Goal: Information Seeking & Learning: Stay updated

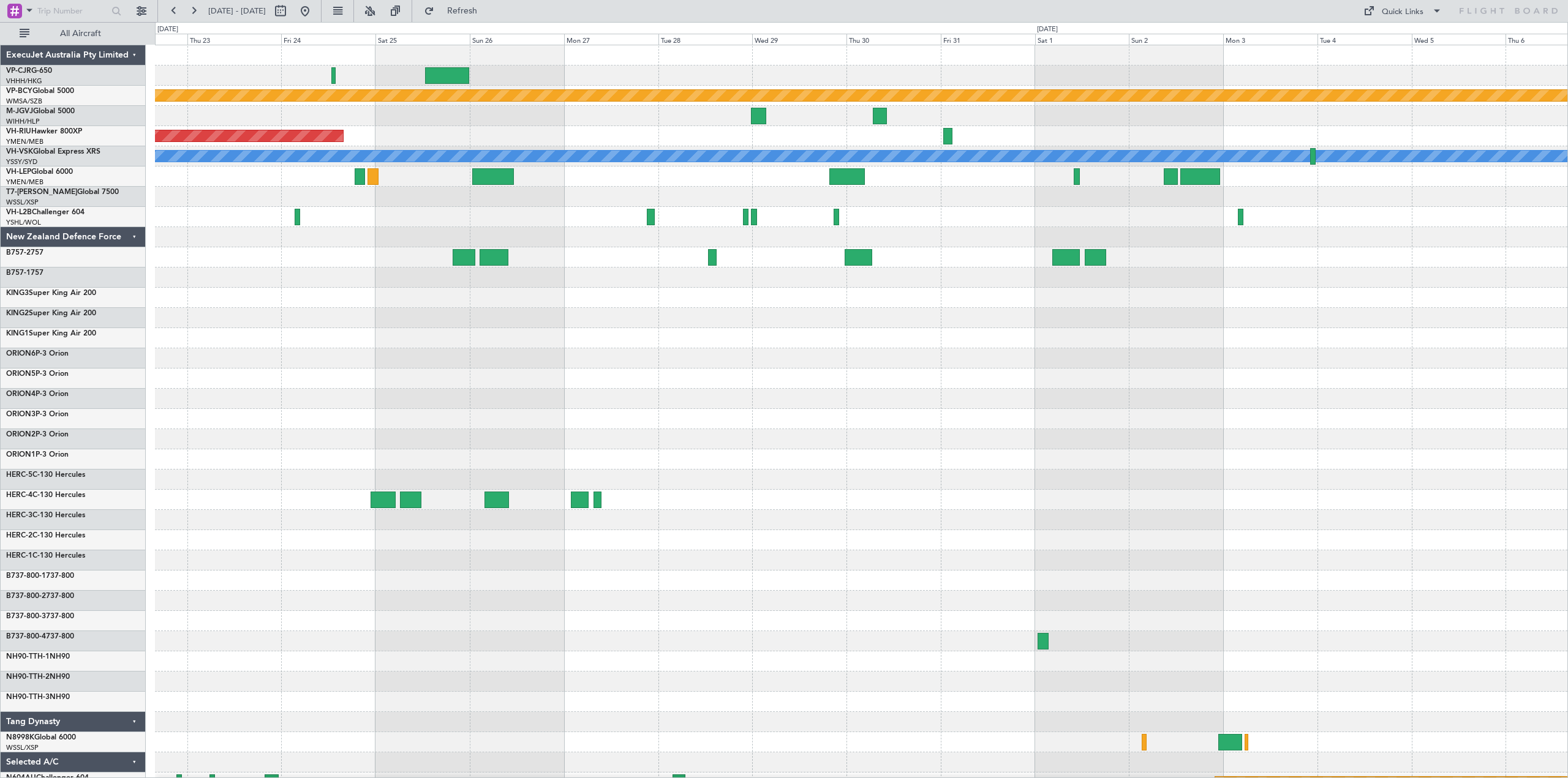
click at [340, 274] on div at bounding box center [861, 278] width 1412 height 20
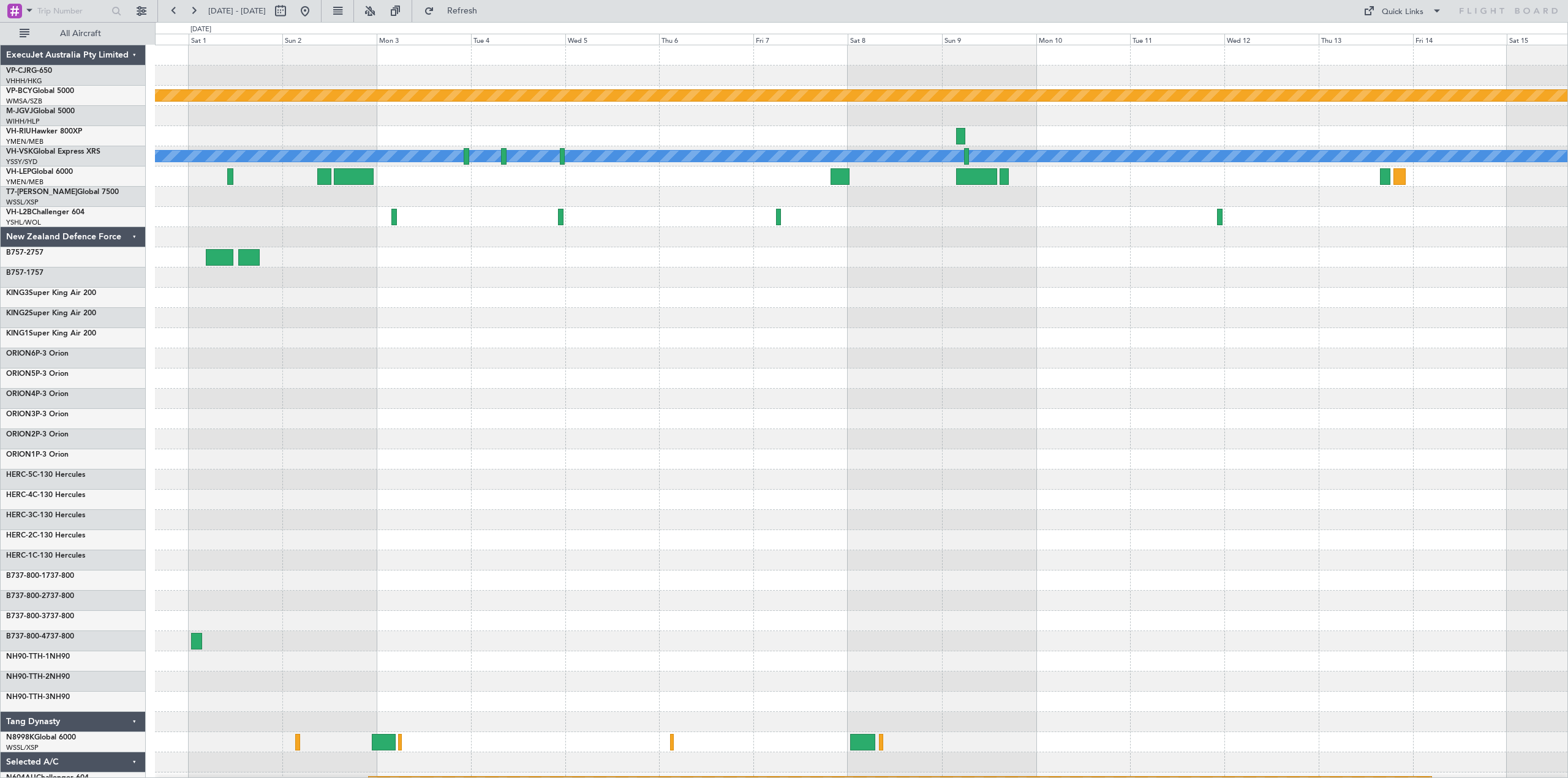
click at [437, 170] on div at bounding box center [861, 177] width 1412 height 20
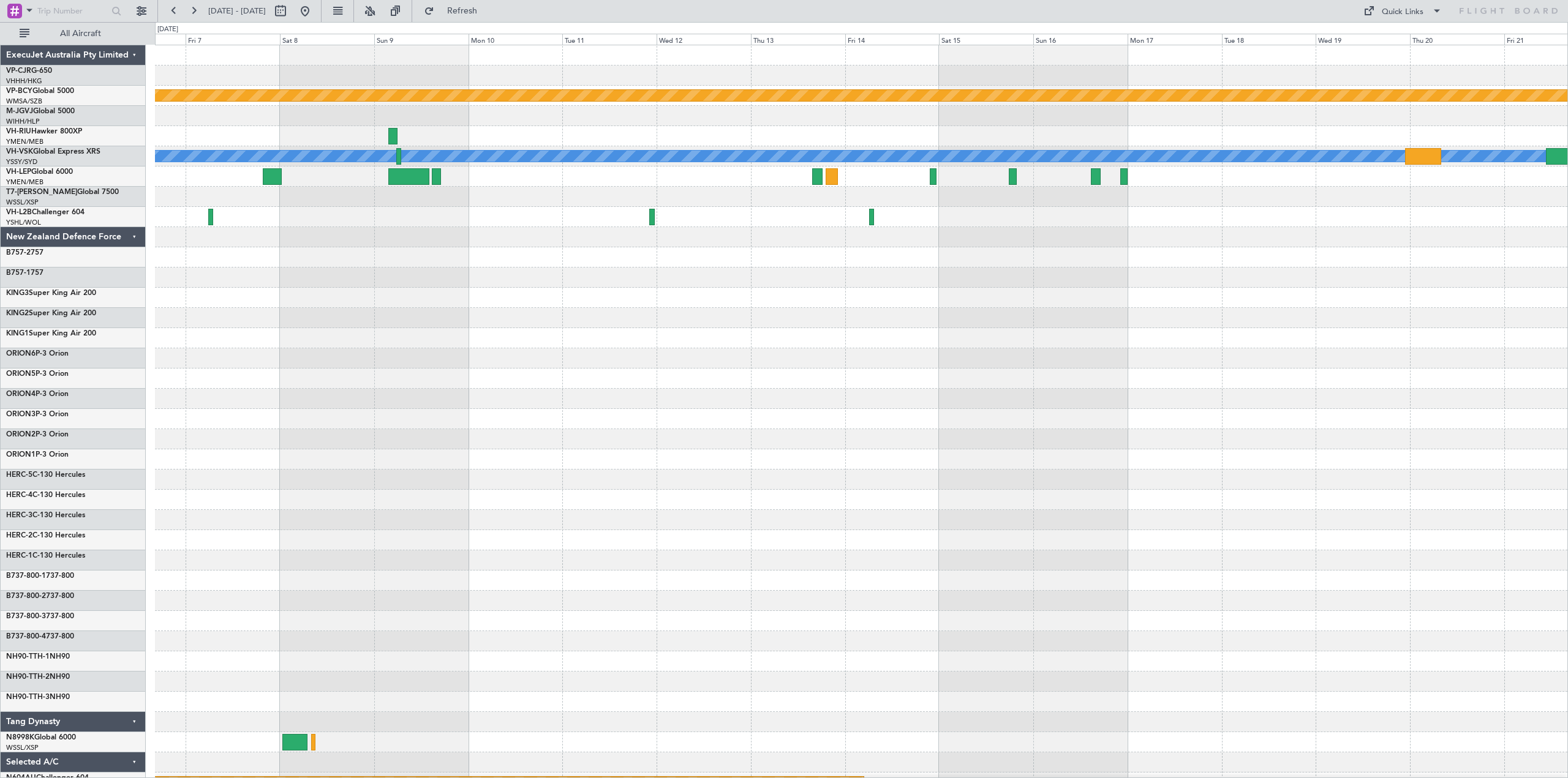
click at [697, 179] on div at bounding box center [861, 177] width 1412 height 20
click at [132, 235] on div "New Zealand Defence Force" at bounding box center [73, 238] width 145 height 20
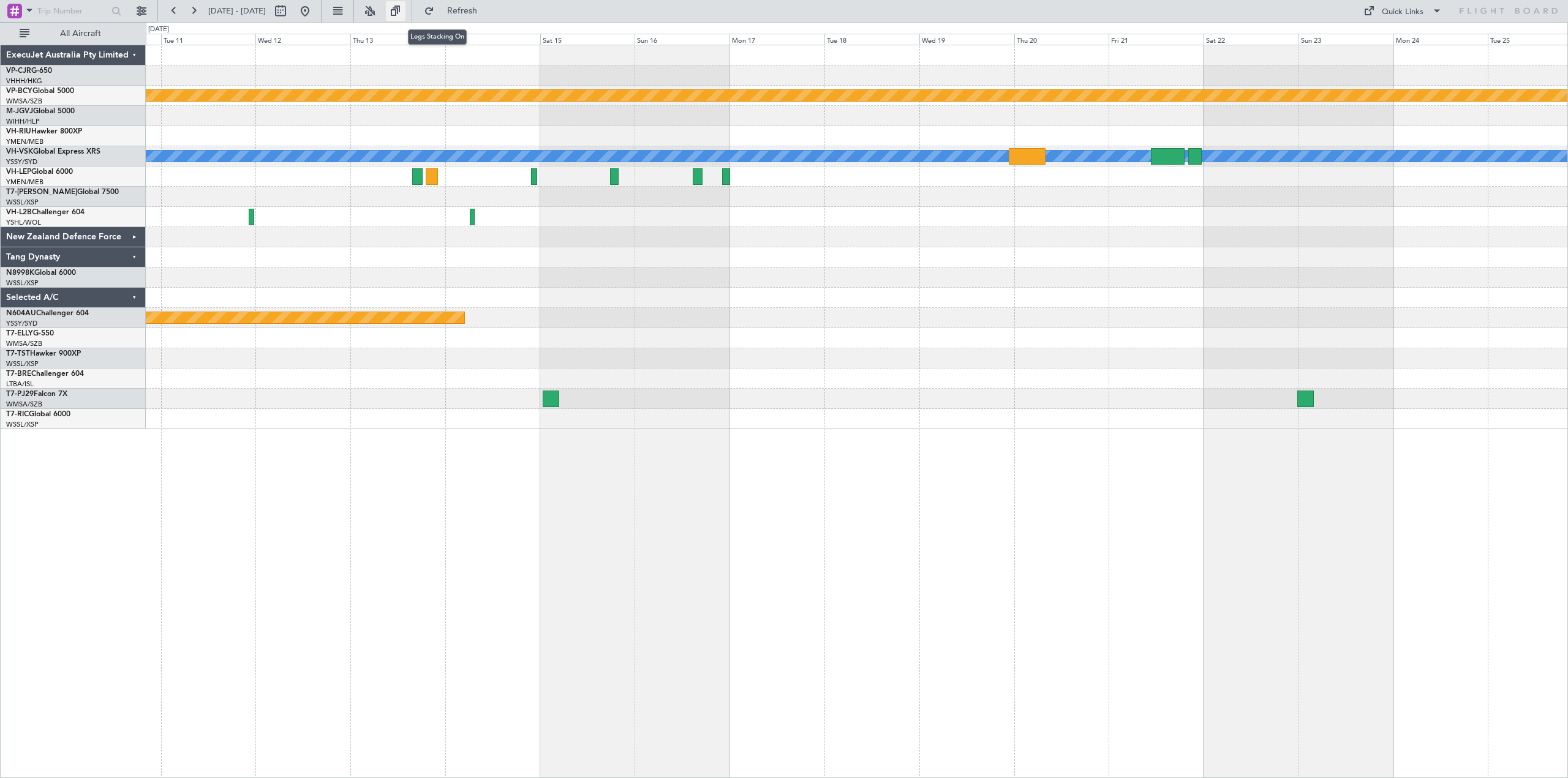
click at [405, 7] on button at bounding box center [395, 11] width 20 height 20
click at [405, 9] on button at bounding box center [395, 11] width 20 height 20
click at [380, 9] on button at bounding box center [369, 11] width 20 height 20
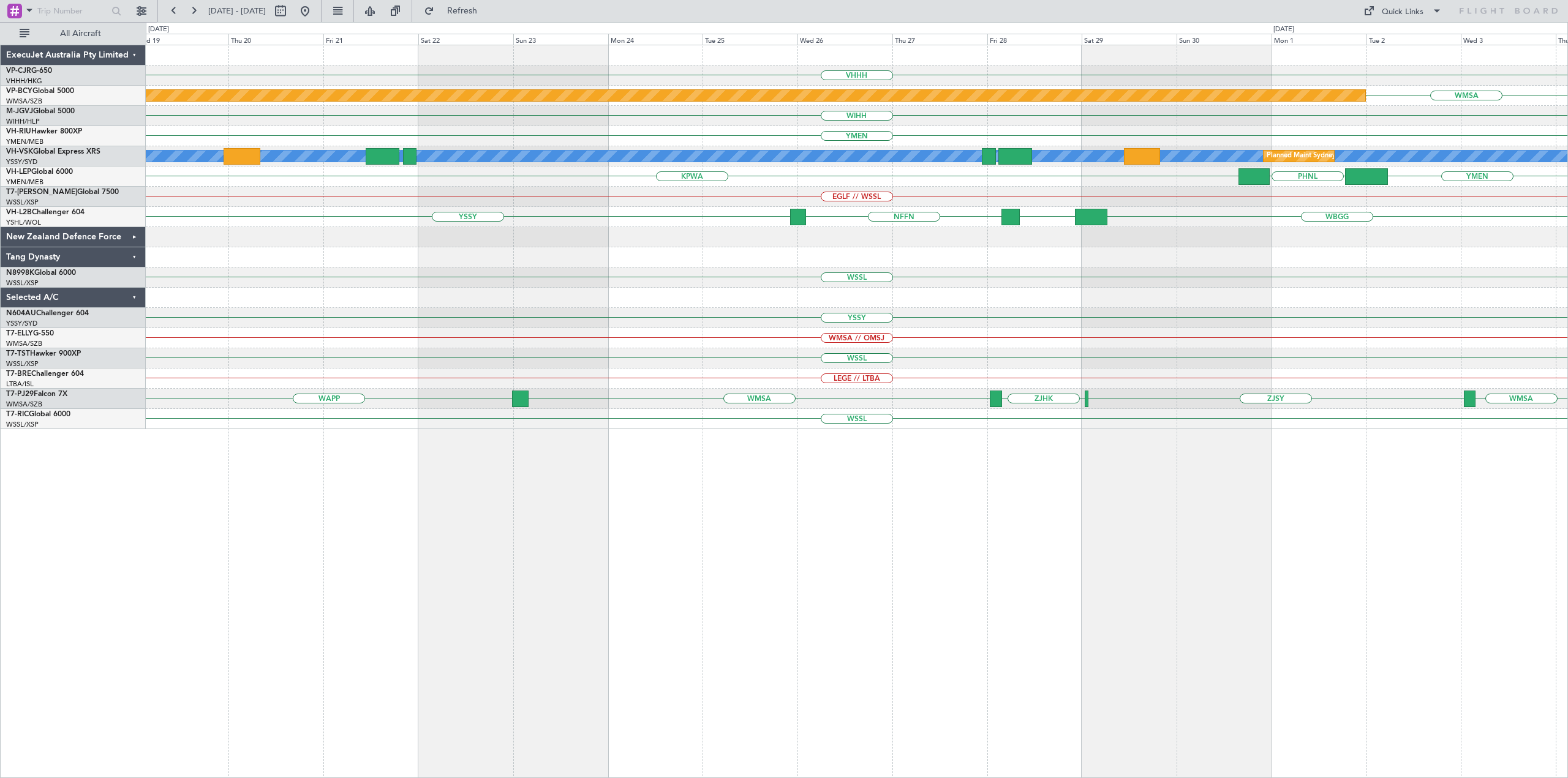
click at [580, 187] on div "VHHH Planned Maint [GEOGRAPHIC_DATA] (Sultan [PERSON_NAME] [PERSON_NAME] - Suba…" at bounding box center [856, 237] width 1421 height 384
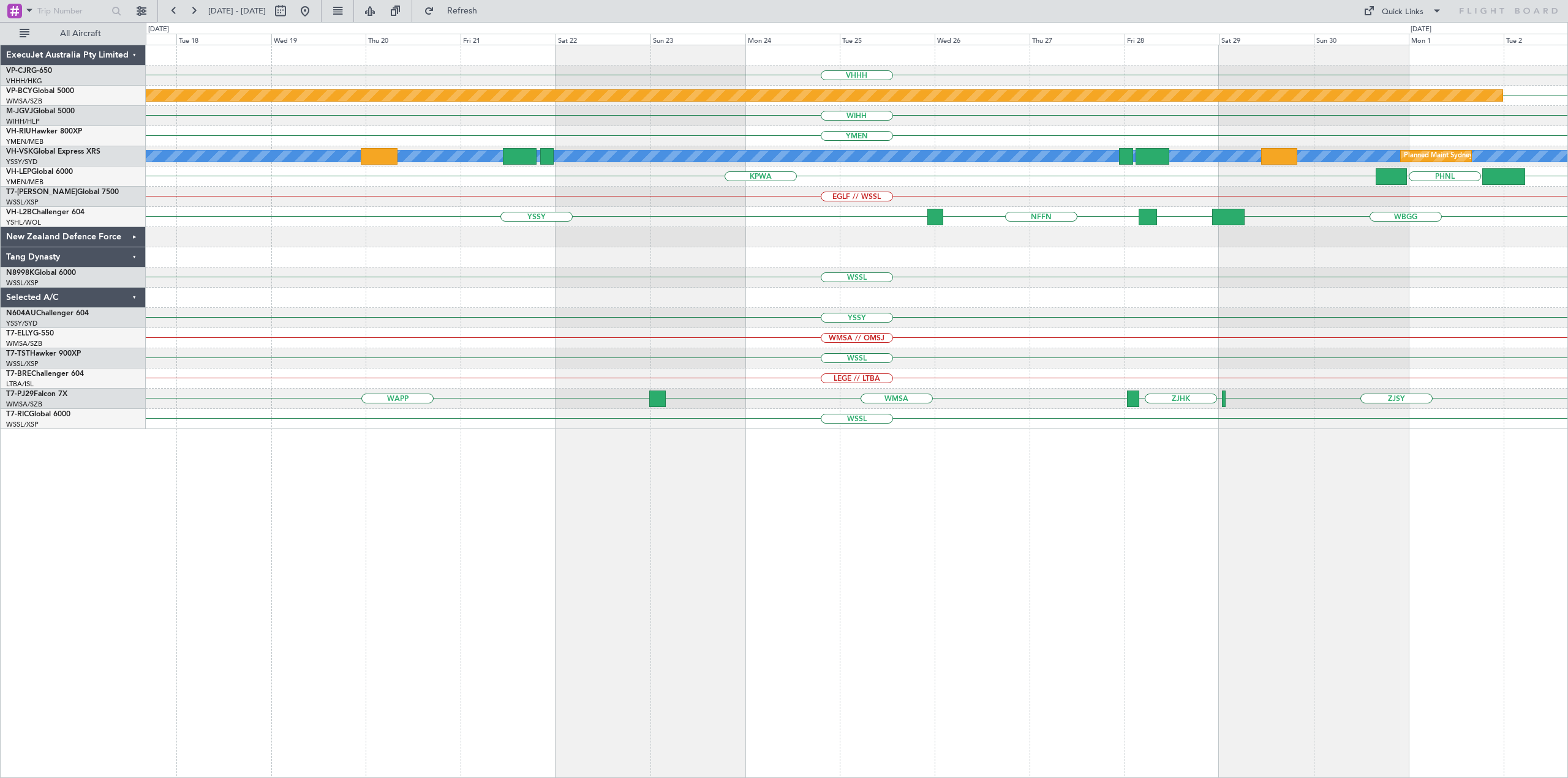
click at [625, 190] on div "VHHH Planned Maint [GEOGRAPHIC_DATA] (Sultan [PERSON_NAME] [PERSON_NAME] - Suba…" at bounding box center [856, 237] width 1421 height 384
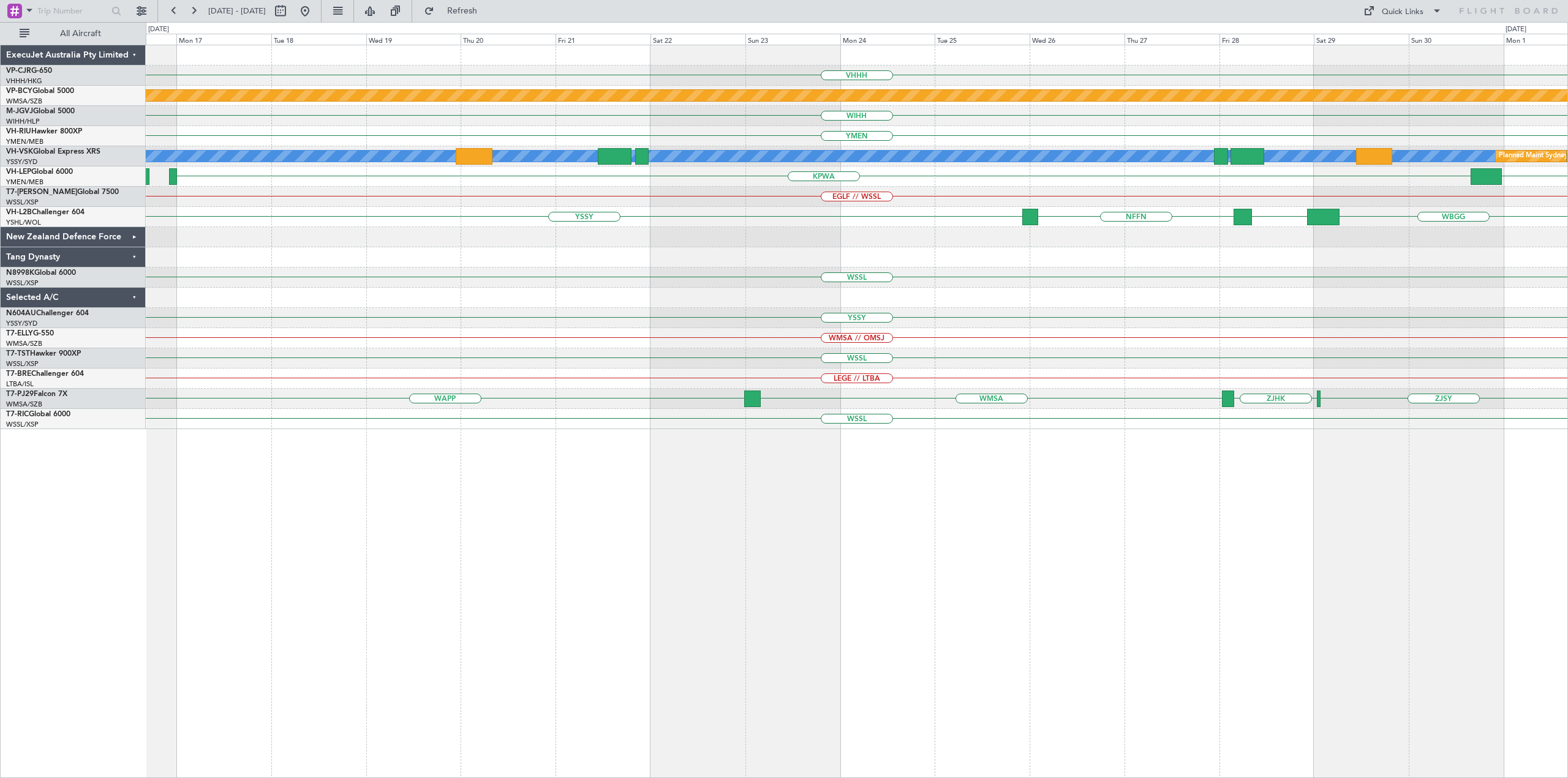
click at [682, 203] on div "EGLF // WSSL" at bounding box center [856, 197] width 1421 height 20
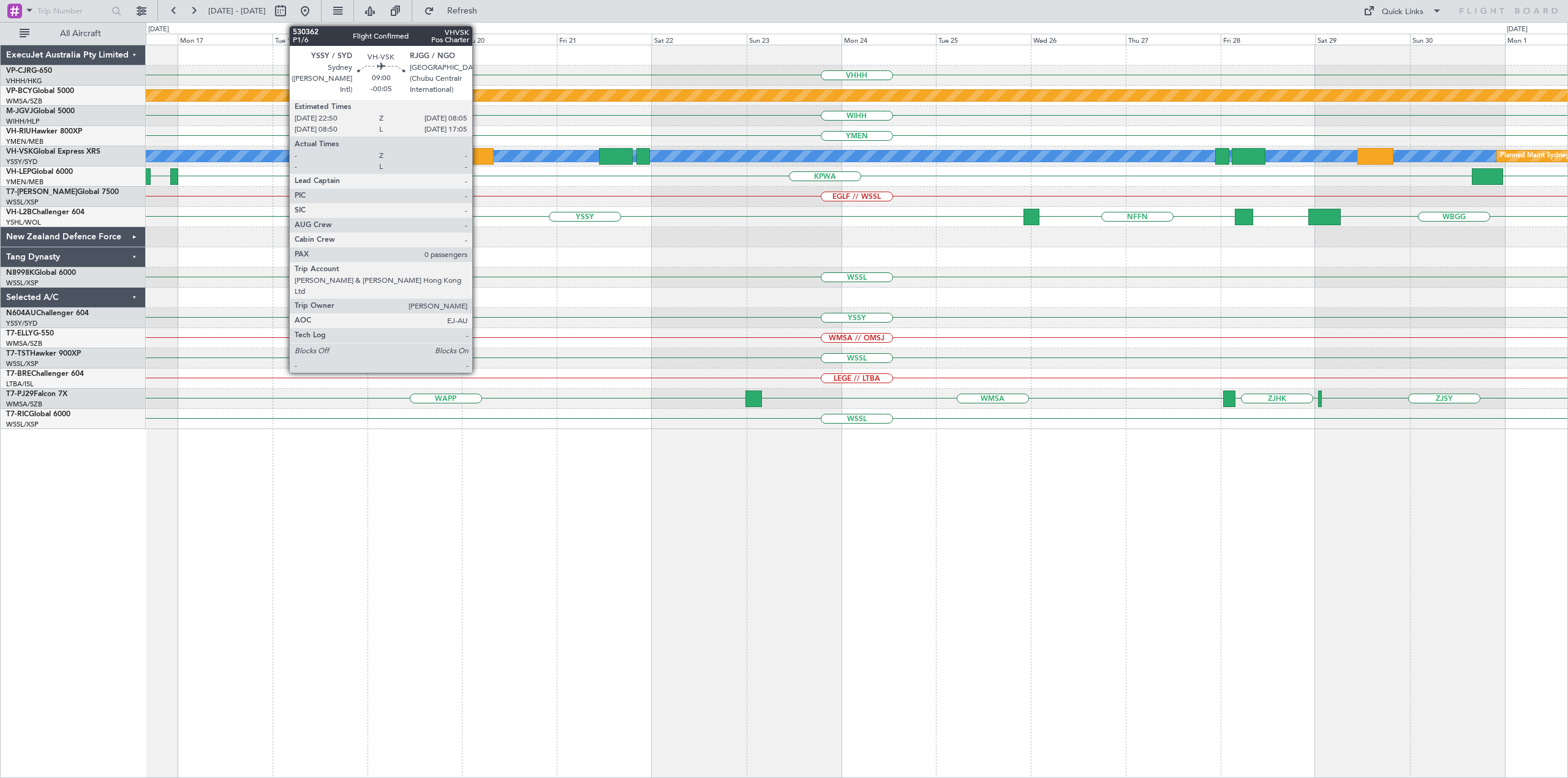
click at [477, 154] on div at bounding box center [475, 156] width 37 height 16
